Goal: Task Accomplishment & Management: Manage account settings

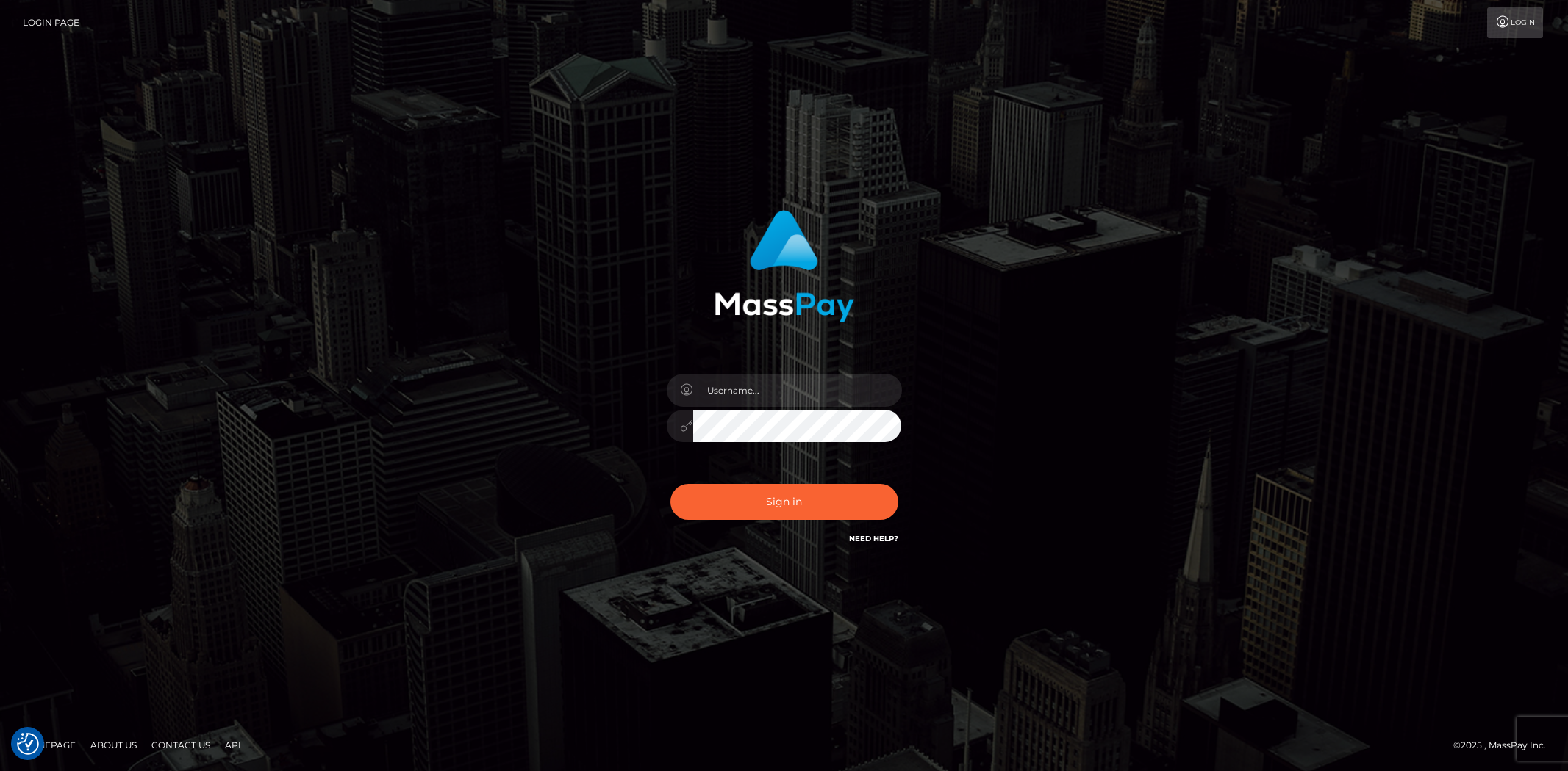
click at [750, 377] on input "text" at bounding box center [797, 390] width 209 height 33
type input "Bern.Spree"
click at [764, 500] on button "Sign in" at bounding box center [784, 502] width 228 height 36
click at [746, 391] on input "text" at bounding box center [797, 390] width 209 height 33
type input "Bern.Spree"
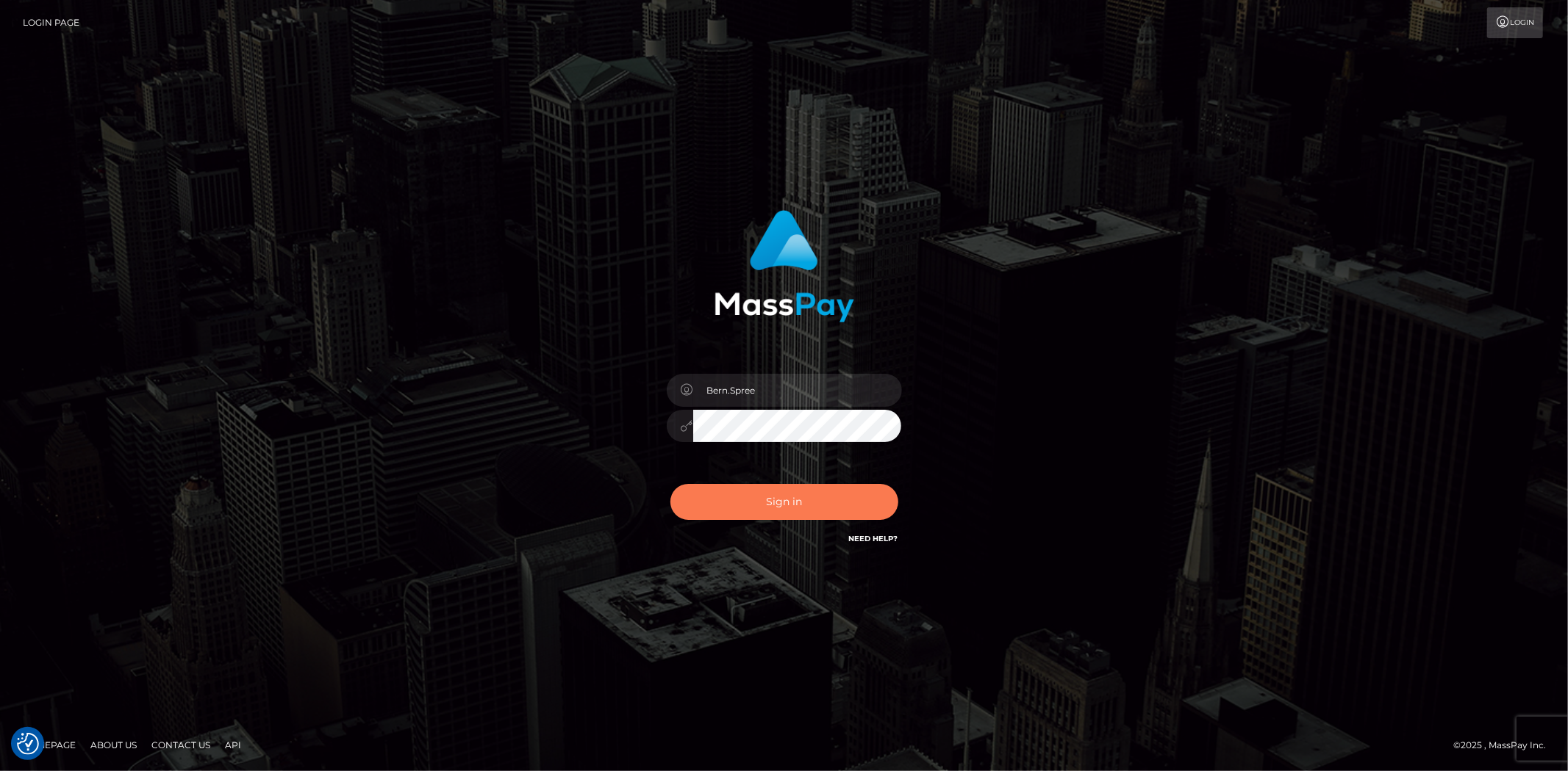
click at [772, 494] on button "Sign in" at bounding box center [784, 502] width 228 height 36
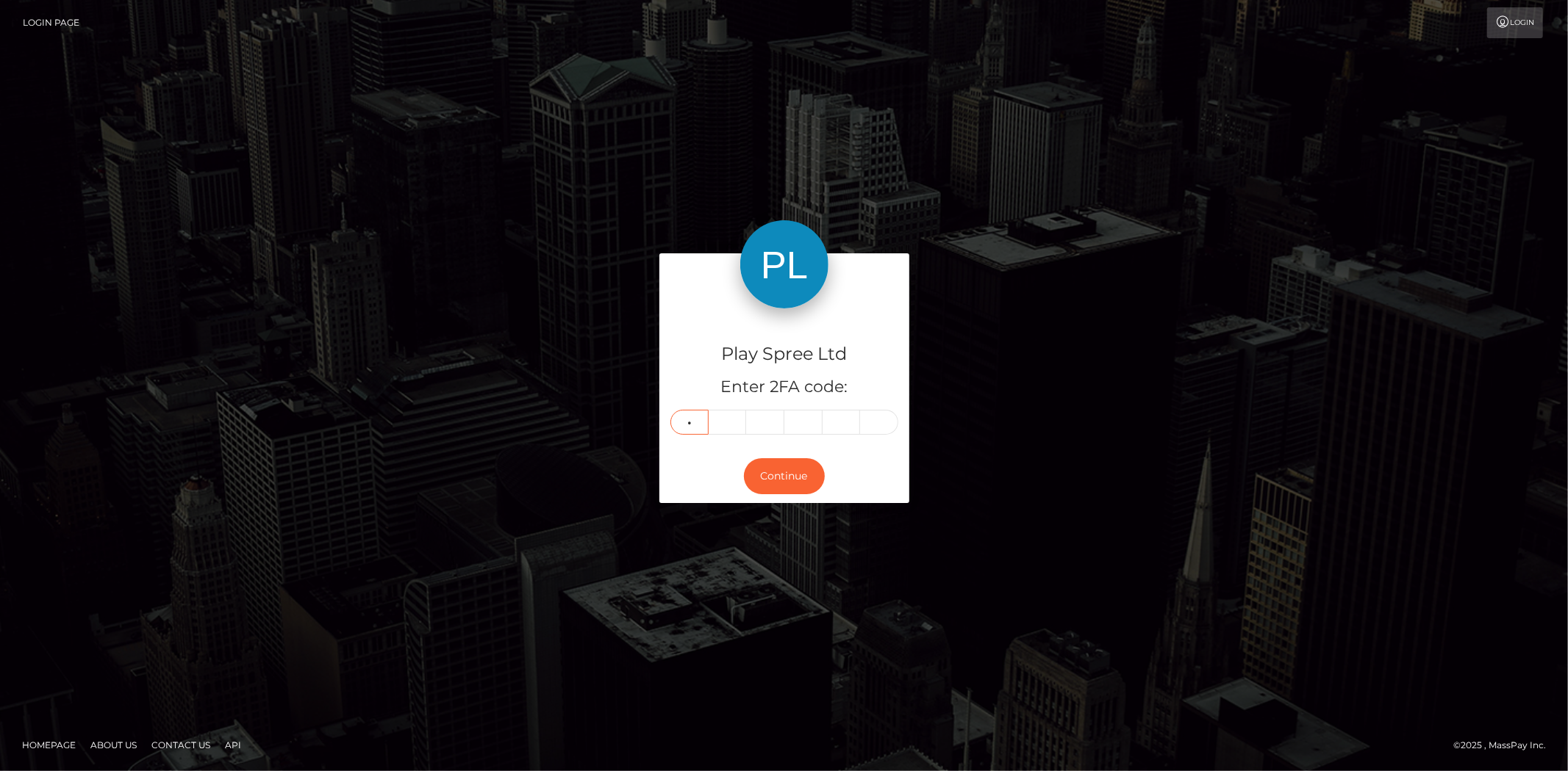
type input "7"
type input "3"
type input "5"
type input "1"
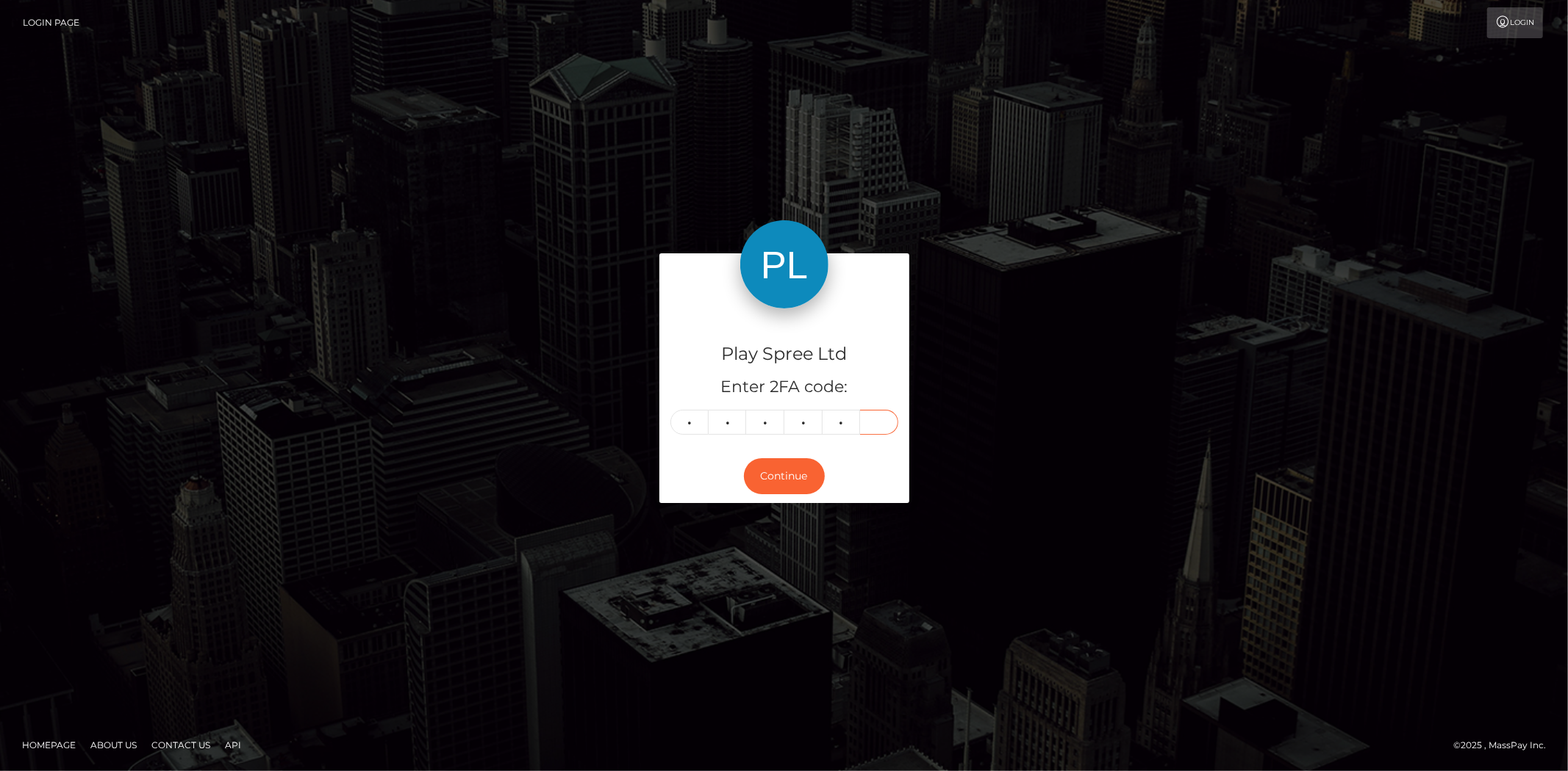
type input "1"
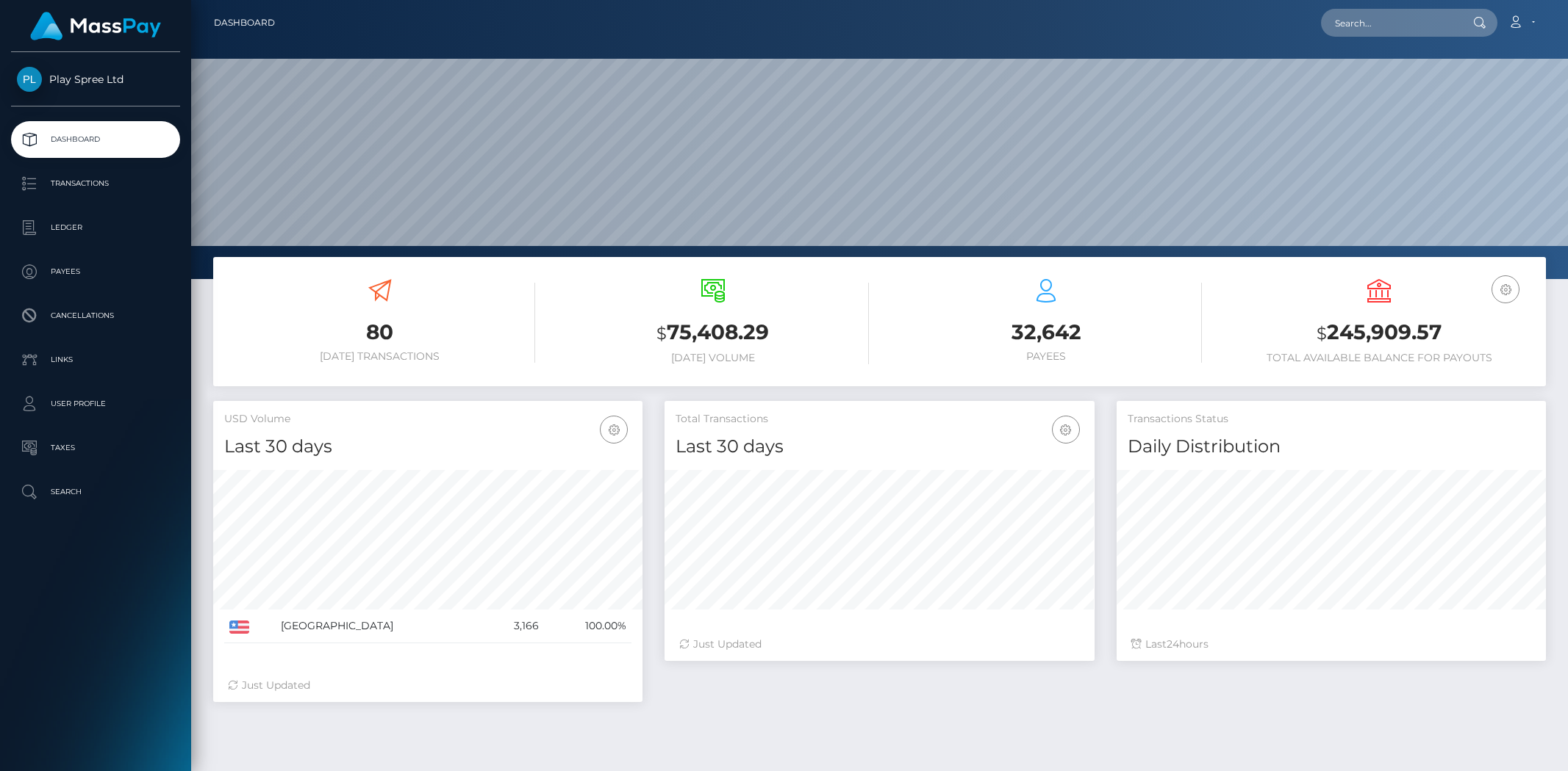
click at [1451, 339] on h3 "$ 245,909.57" at bounding box center [1379, 334] width 311 height 30
